Goal: Task Accomplishment & Management: Complete application form

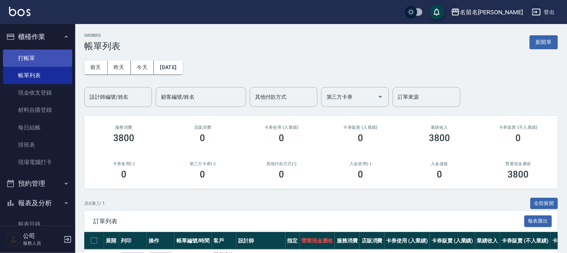
click at [43, 53] on link "打帳單" at bounding box center [37, 58] width 69 height 17
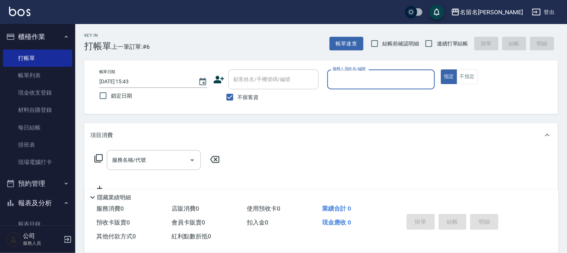
click at [412, 81] on input "服務人員姓名/編號" at bounding box center [381, 79] width 101 height 13
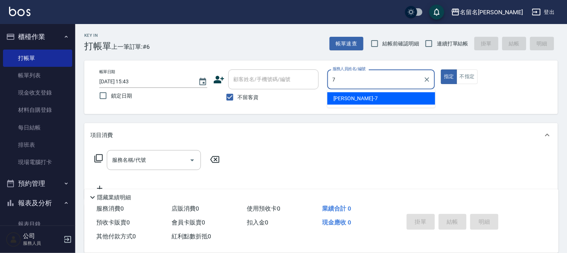
type input "[PERSON_NAME]-7"
type button "true"
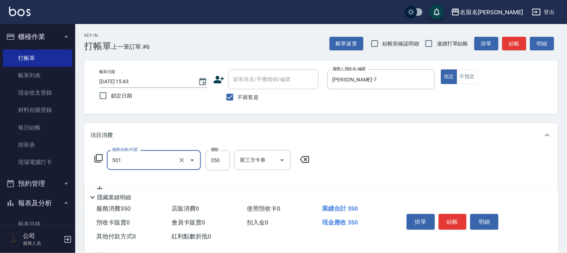
type input "P.S洗髮(501)"
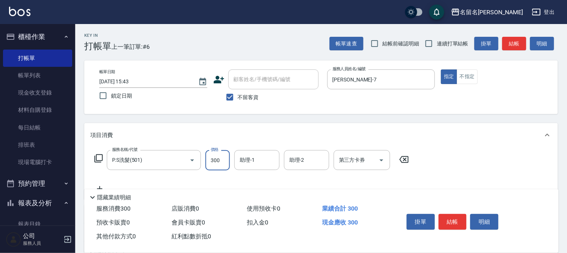
type input "300"
type input "4"
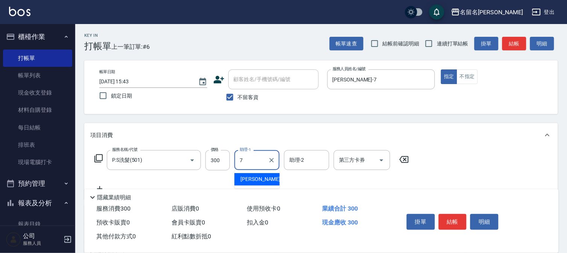
type input "[PERSON_NAME]-7"
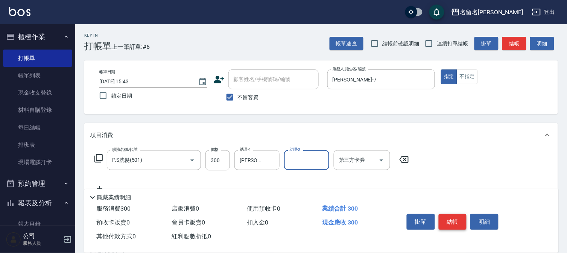
click at [450, 221] on button "結帳" at bounding box center [452, 222] width 28 height 16
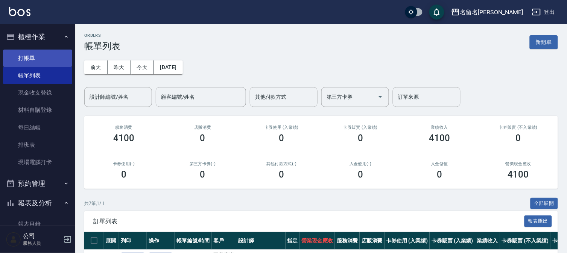
click at [58, 57] on link "打帳單" at bounding box center [37, 58] width 69 height 17
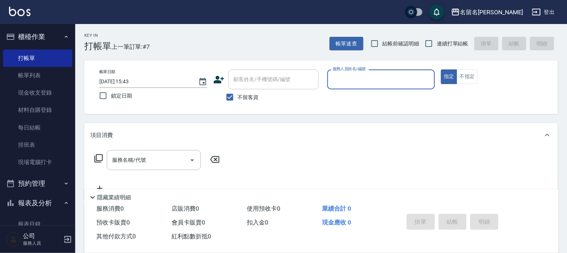
click at [392, 73] on input "服務人員姓名/編號" at bounding box center [381, 79] width 101 height 13
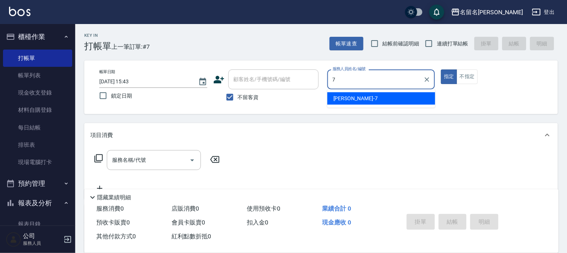
type input "[PERSON_NAME]-7"
type button "true"
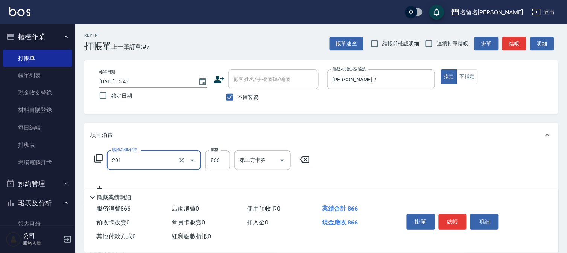
type input "燙髮(互助)(201)"
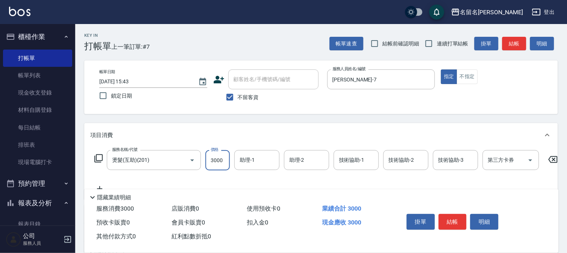
type input "3000"
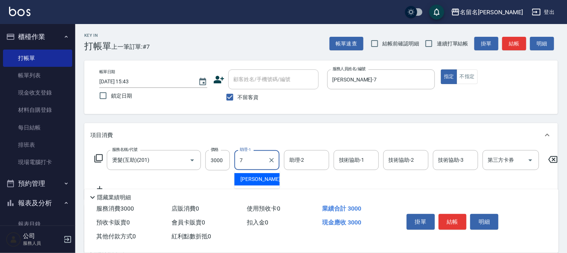
type input "[PERSON_NAME]-7"
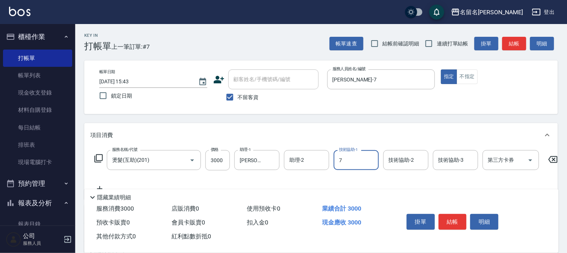
type input "[PERSON_NAME]-7"
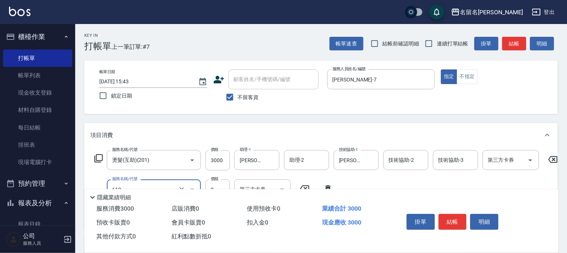
type input "新雪海微酸卡卷免費(610)"
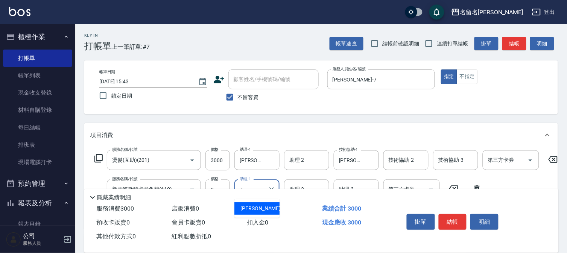
type input "[PERSON_NAME]-7"
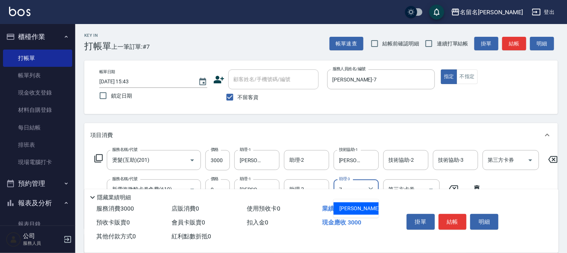
type input "[PERSON_NAME]-7"
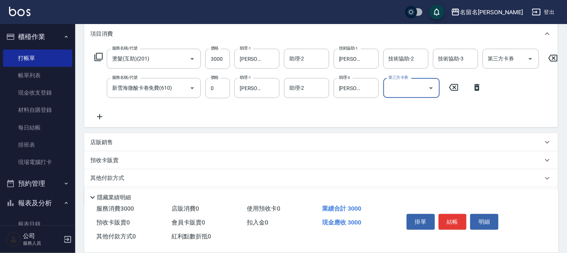
scroll to position [125, 0]
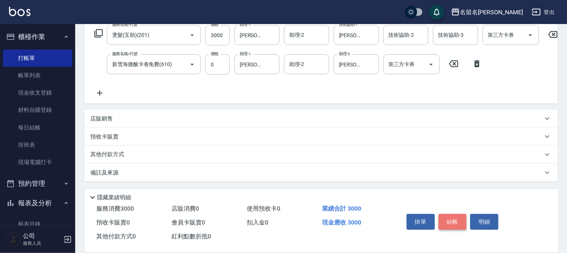
click at [450, 221] on button "結帳" at bounding box center [452, 222] width 28 height 16
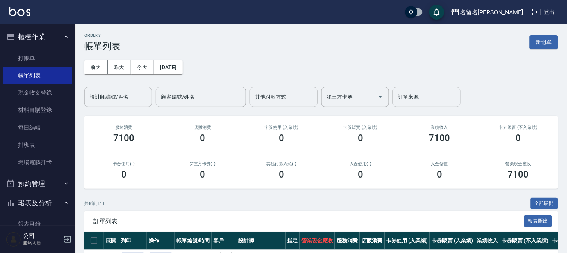
drag, startPoint x: 130, startPoint y: 98, endPoint x: 129, endPoint y: 106, distance: 8.0
click at [129, 100] on input "設計師編號/姓名" at bounding box center [118, 97] width 61 height 13
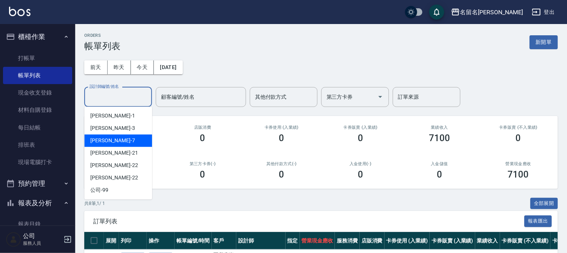
click at [127, 144] on div "[PERSON_NAME]-7" at bounding box center [118, 141] width 68 height 12
type input "[PERSON_NAME]-7"
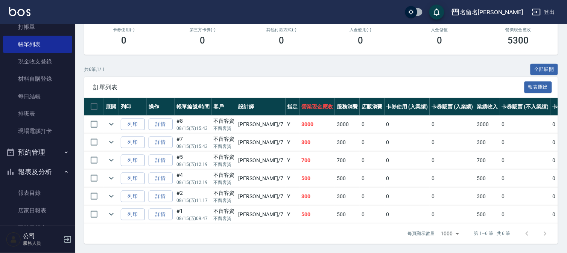
scroll to position [83, 0]
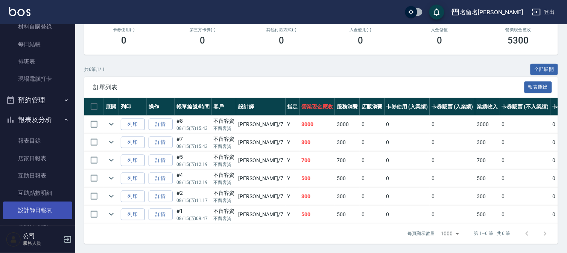
click at [31, 205] on link "設計師日報表" at bounding box center [37, 210] width 69 height 17
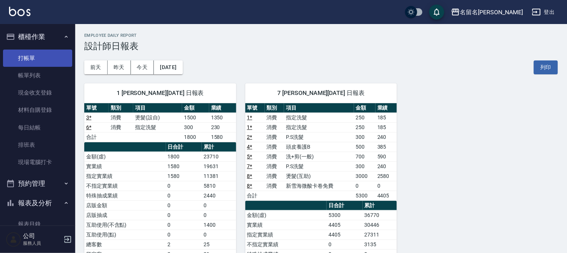
click at [53, 58] on link "打帳單" at bounding box center [37, 58] width 69 height 17
